Goal: Information Seeking & Learning: Learn about a topic

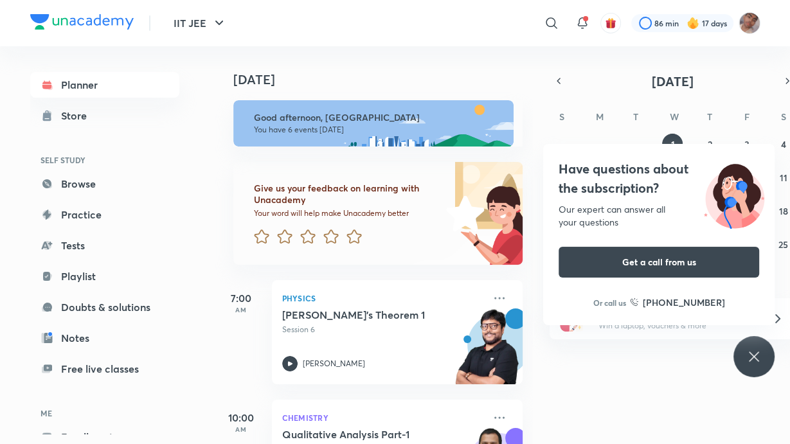
scroll to position [491, 0]
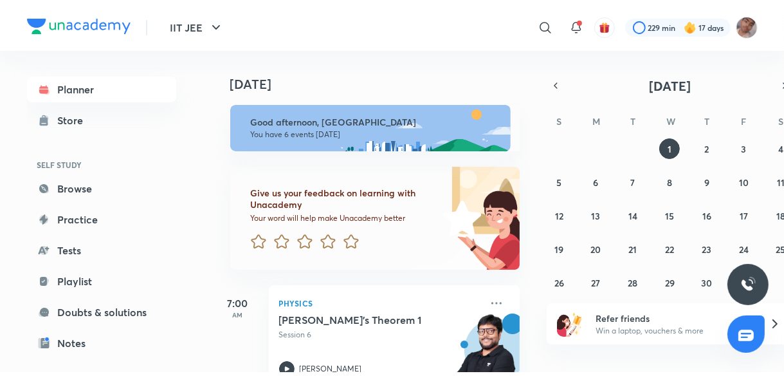
scroll to position [141, 0]
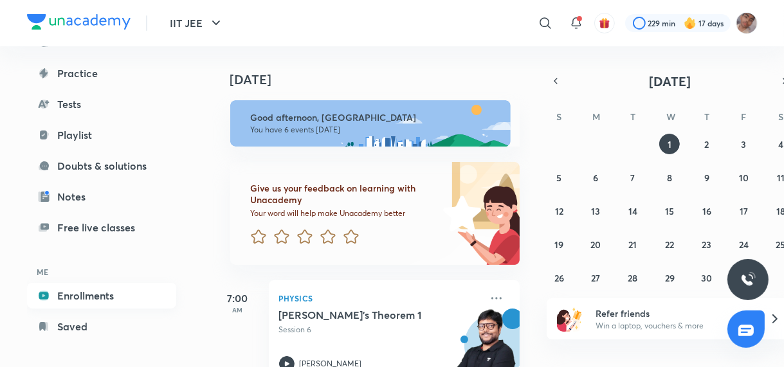
click at [120, 301] on link "Enrollments" at bounding box center [101, 296] width 149 height 26
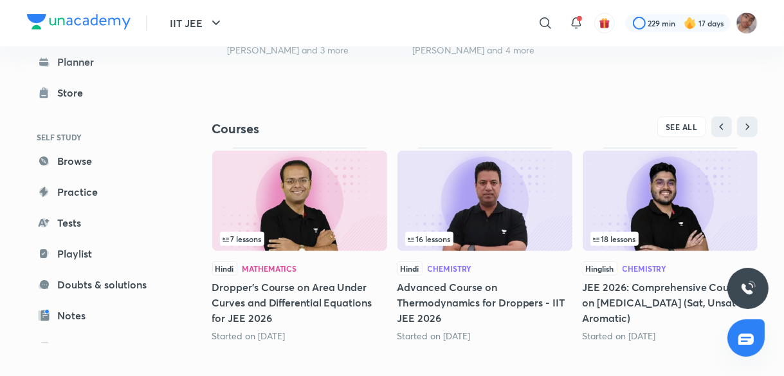
scroll to position [524, 0]
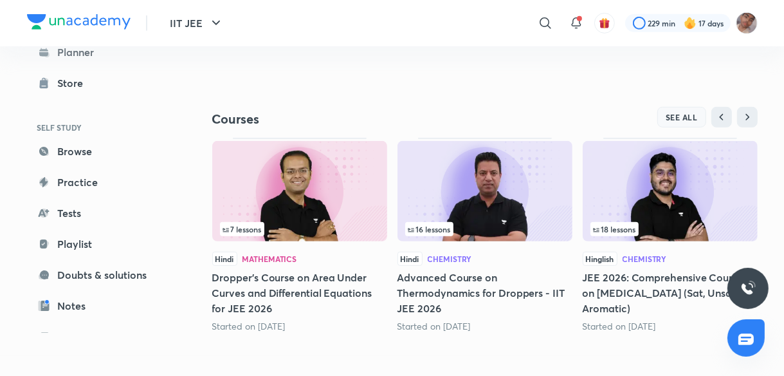
click at [672, 122] on button "SEE ALL" at bounding box center [681, 117] width 49 height 21
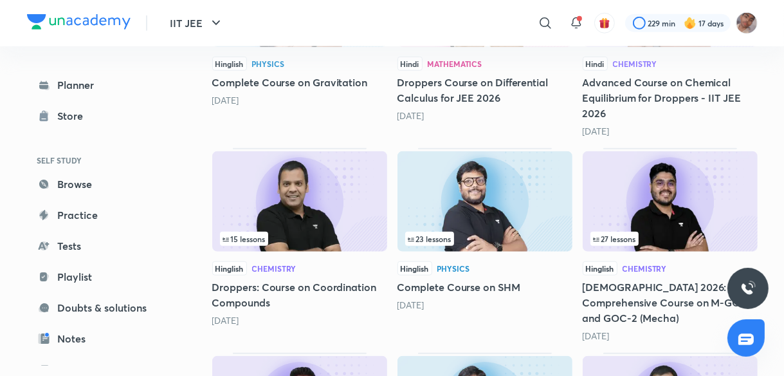
scroll to position [1098, 0]
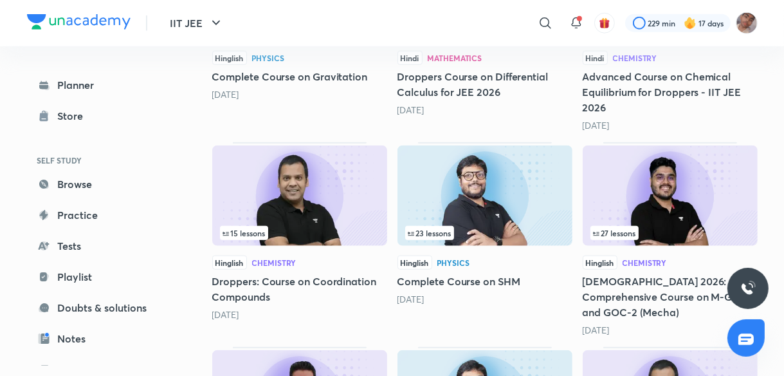
click at [354, 235] on div "15 lessons" at bounding box center [299, 233] width 159 height 14
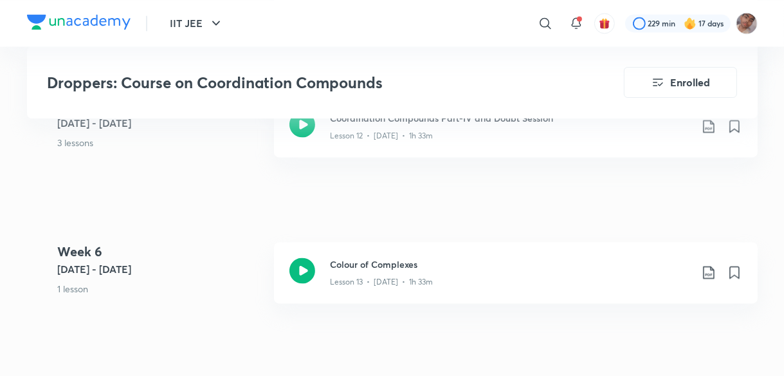
scroll to position [2076, 0]
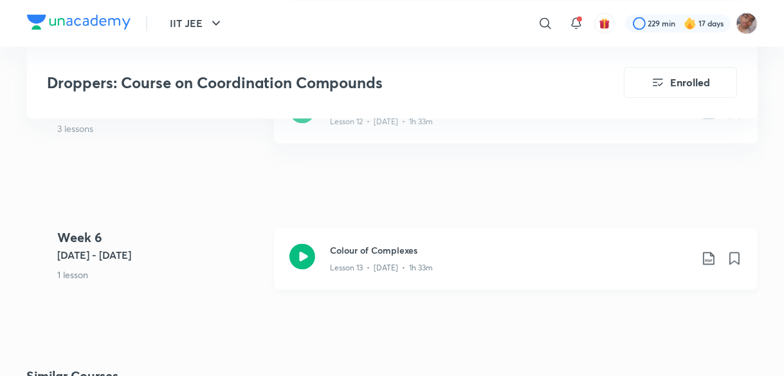
click at [501, 260] on div "Lesson 13 • [DATE] • 1h 33m" at bounding box center [511, 265] width 360 height 17
